Goal: Information Seeking & Learning: Find specific fact

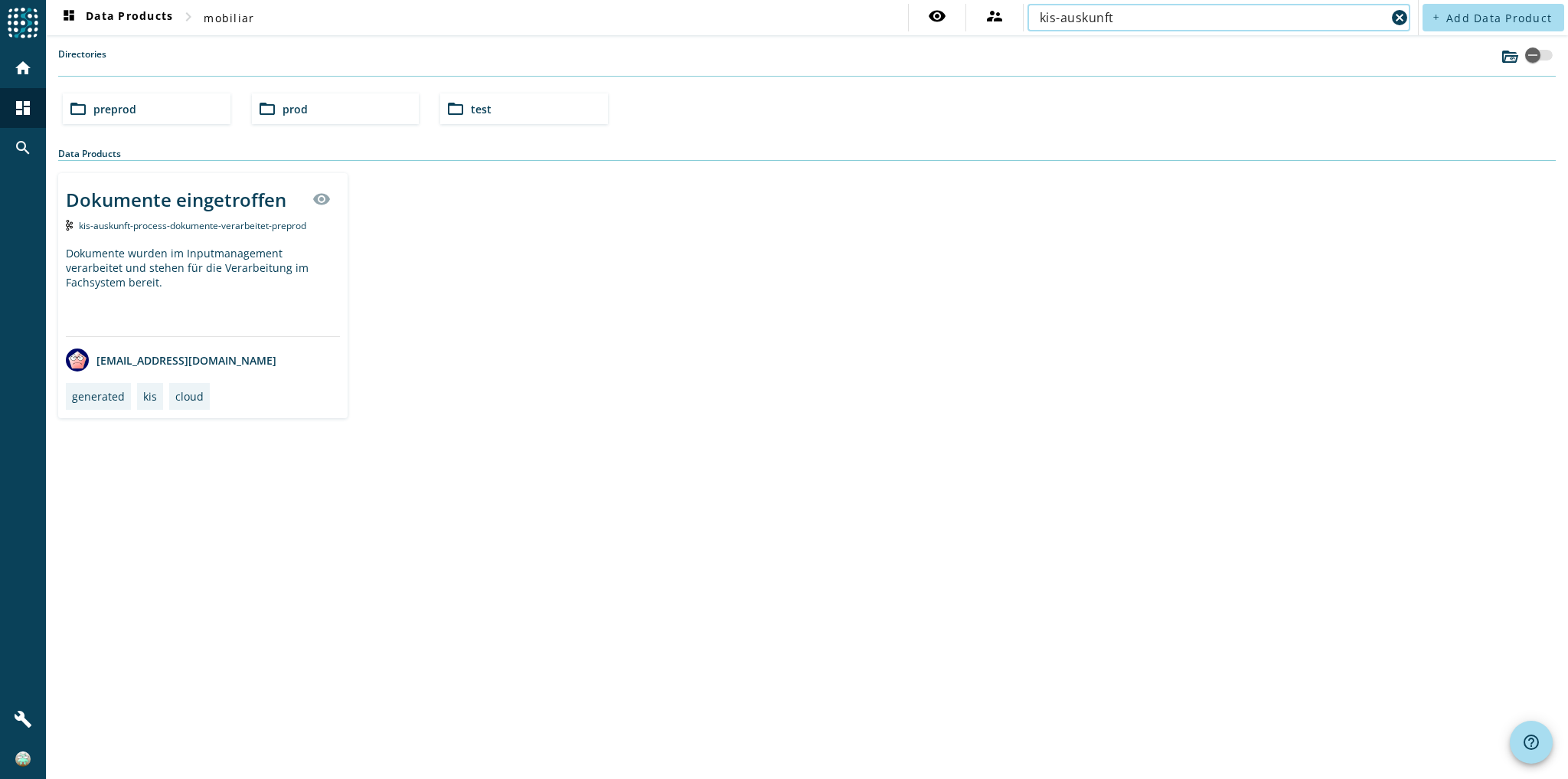
type input "kis-auskunft"
click at [206, 248] on div "Dokumente wurden im Inputmanagement verarbeitet und stehen für die Verarbeitung…" at bounding box center [203, 290] width 274 height 90
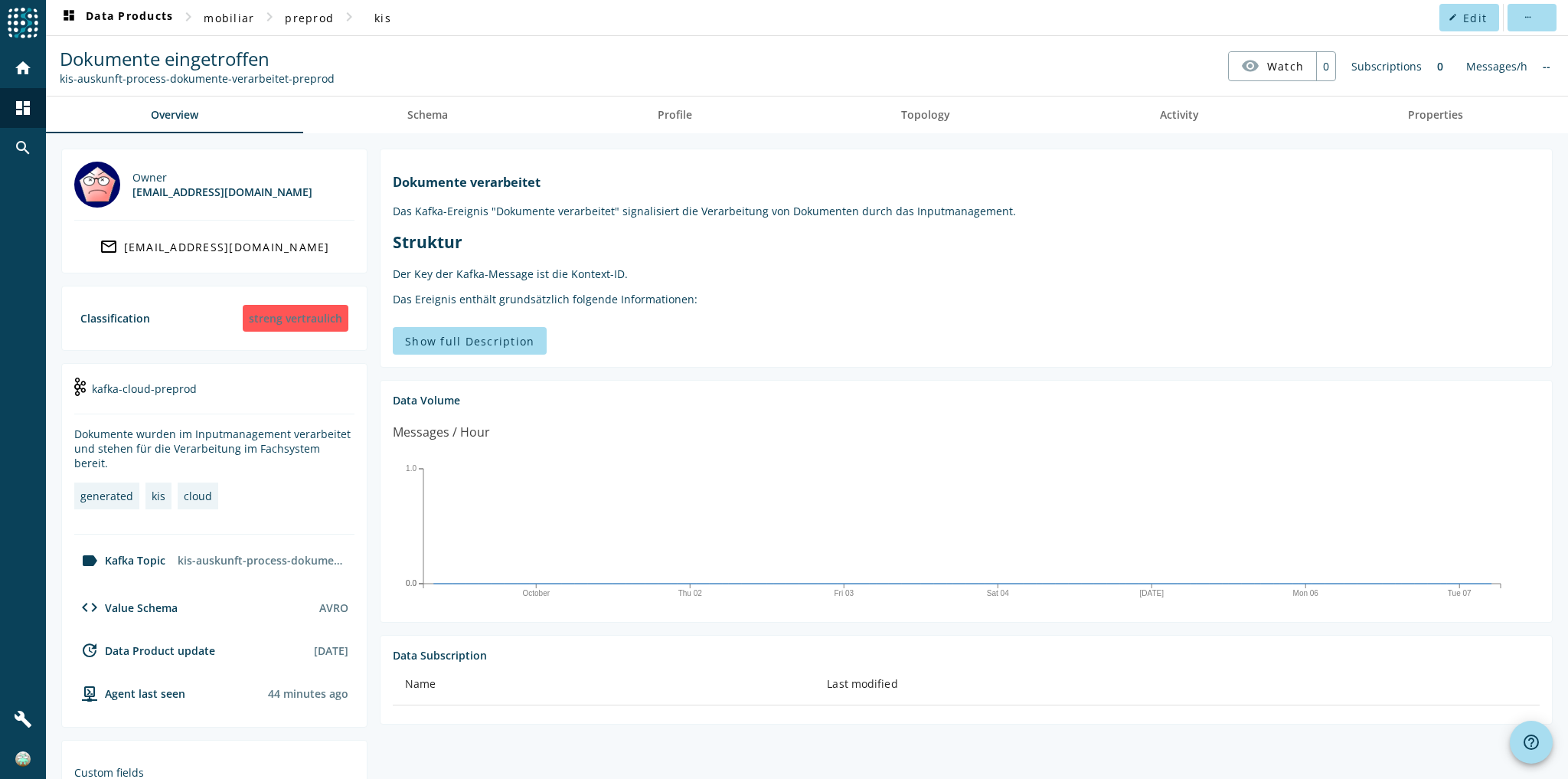
click at [211, 79] on div "kis-auskunft-process-dokumente-verarbeitet-preprod" at bounding box center [197, 79] width 275 height 14
copy nav "kis-auskunft-process-dokumente-verarbeitet-preprod visibility Watch"
